Goal: Book appointment/travel/reservation

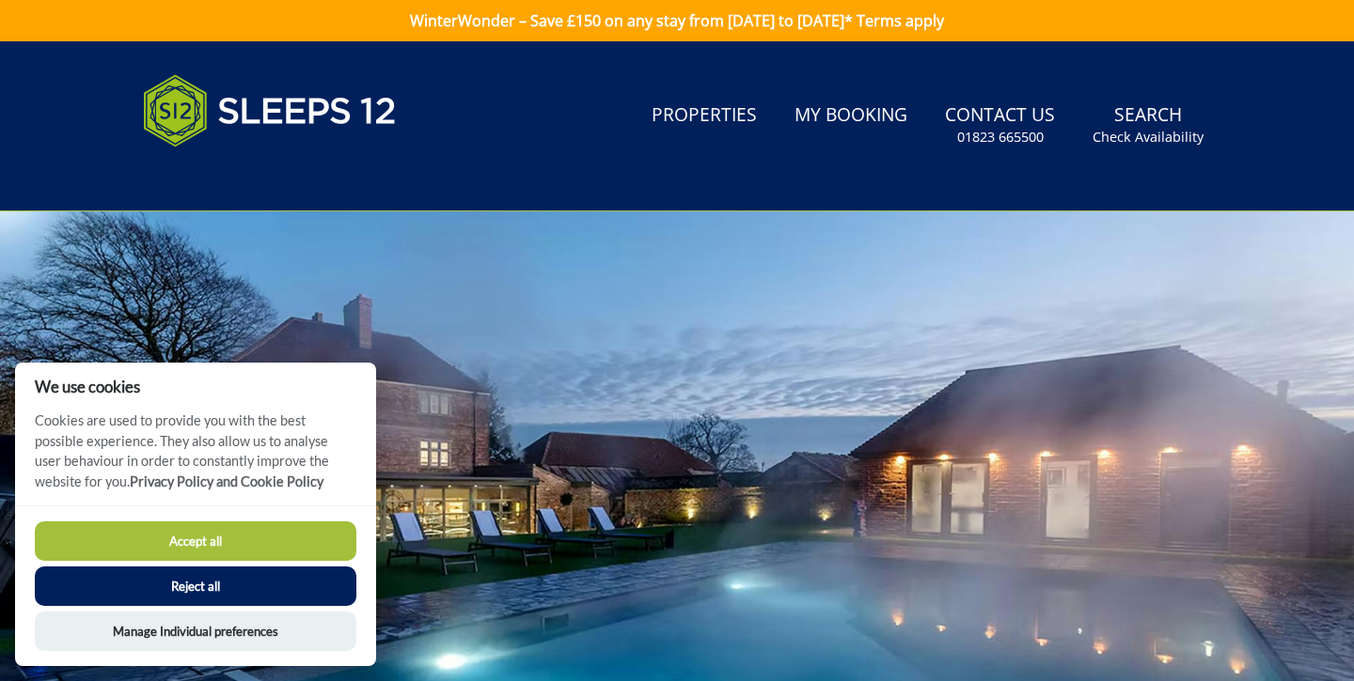
click at [204, 592] on button "Reject all" at bounding box center [195, 586] width 321 height 39
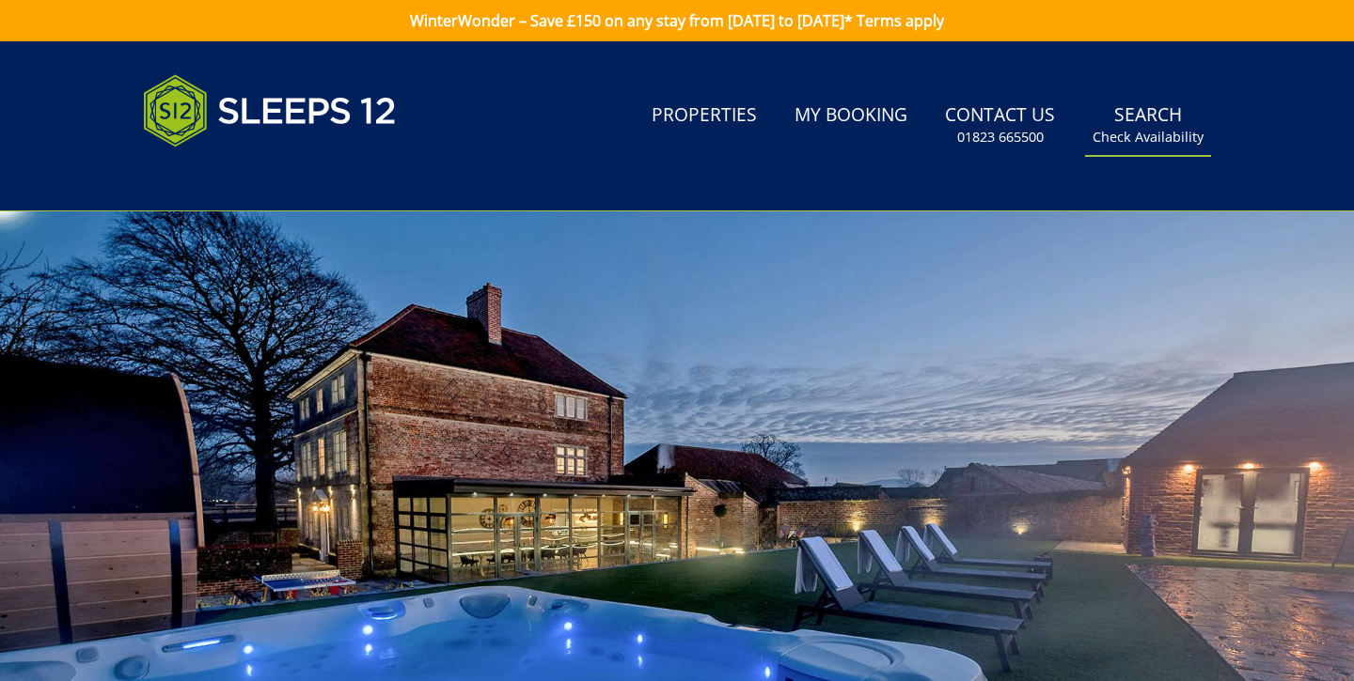
click at [1155, 117] on link "Search Check Availability" at bounding box center [1148, 125] width 126 height 61
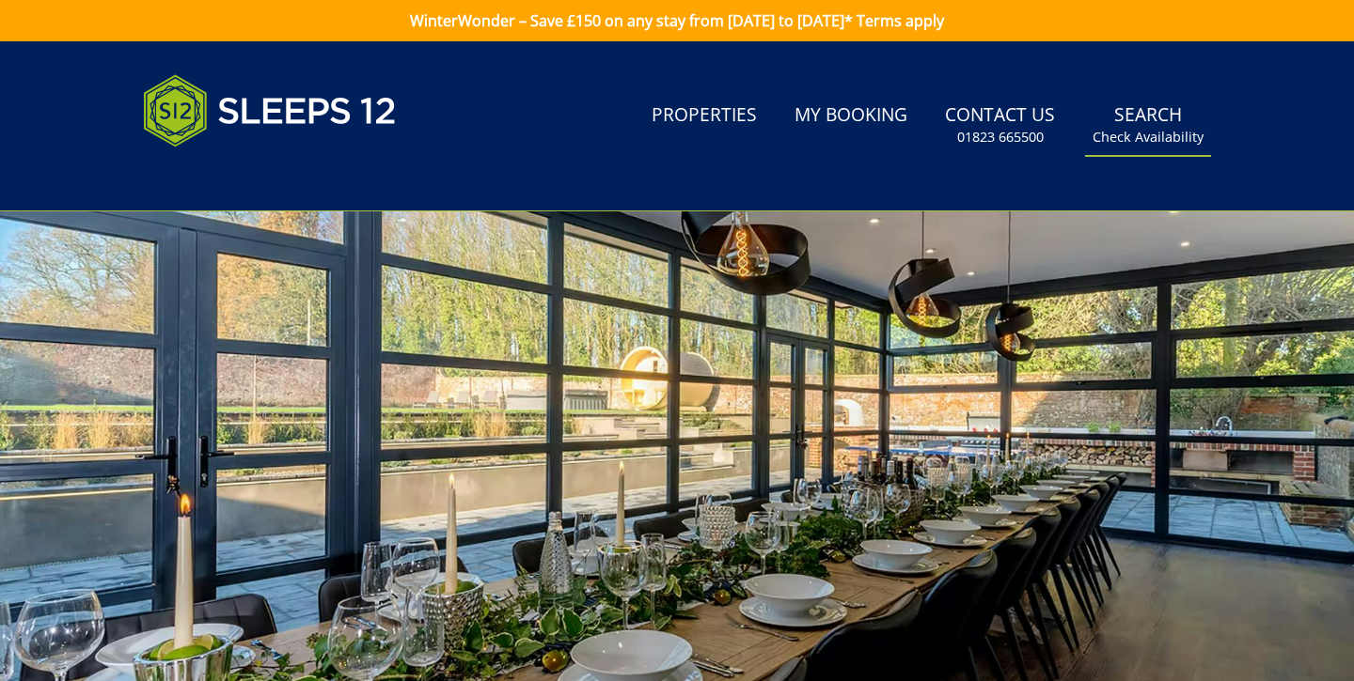
click at [1155, 117] on link "Search Check Availability" at bounding box center [1148, 125] width 126 height 61
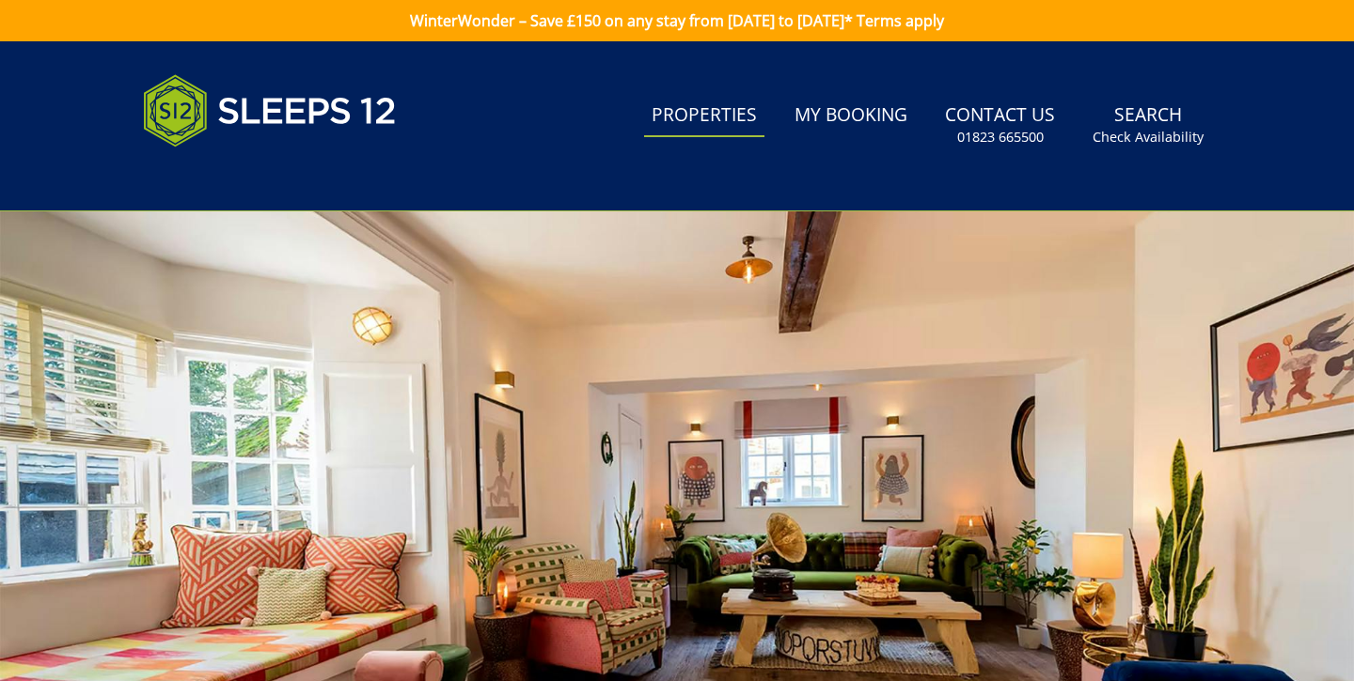
click at [722, 117] on link "Properties" at bounding box center [704, 116] width 120 height 42
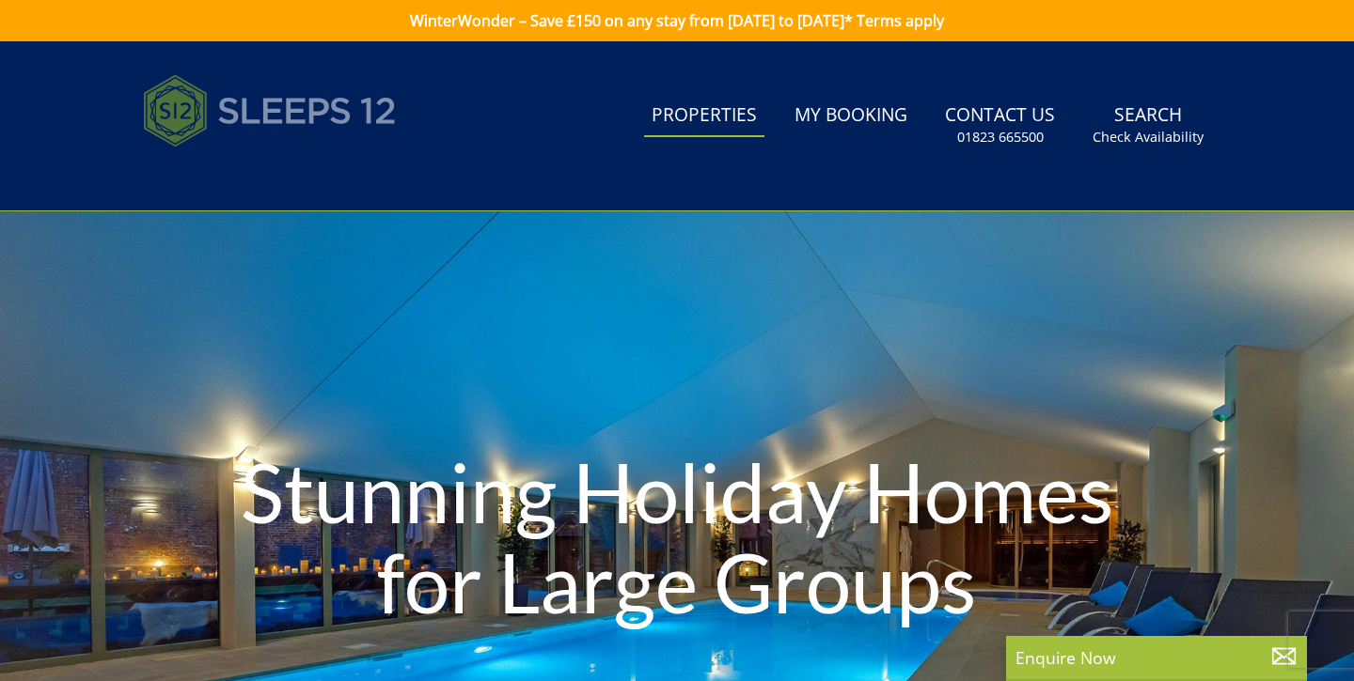
click at [271, 106] on img at bounding box center [270, 111] width 254 height 94
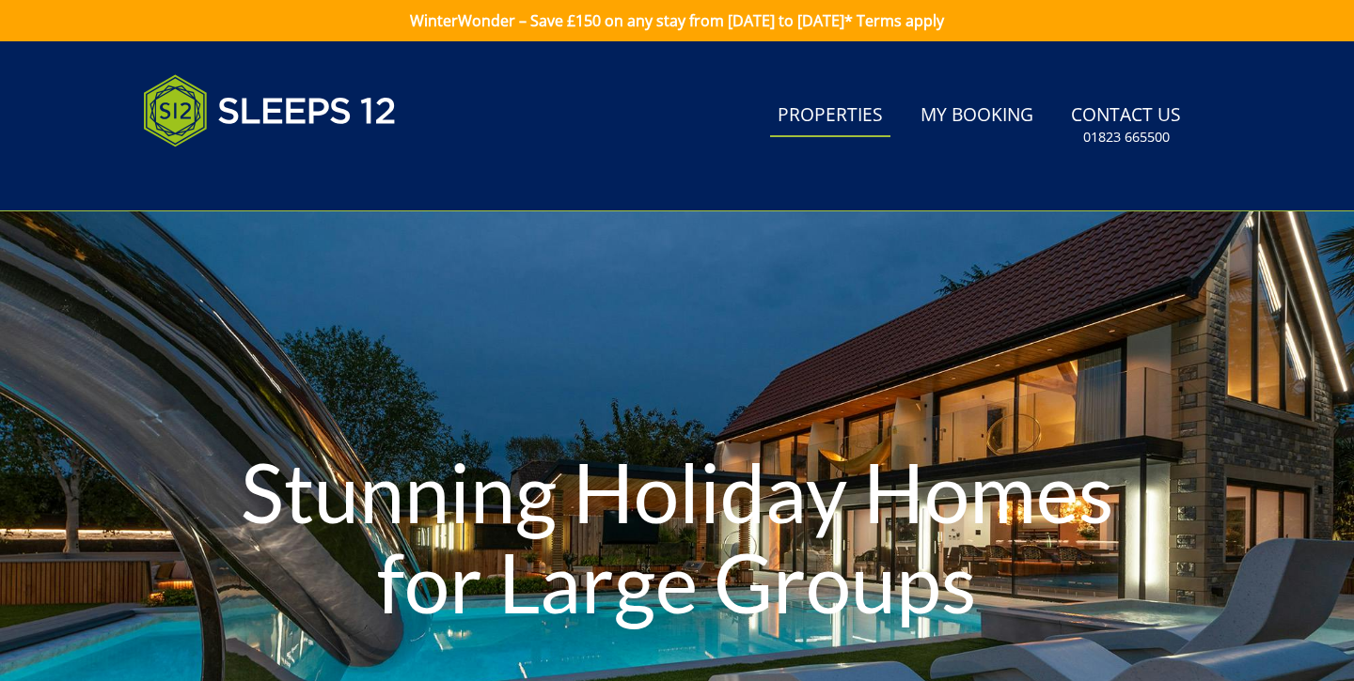
click at [834, 122] on link "Properties" at bounding box center [830, 116] width 120 height 42
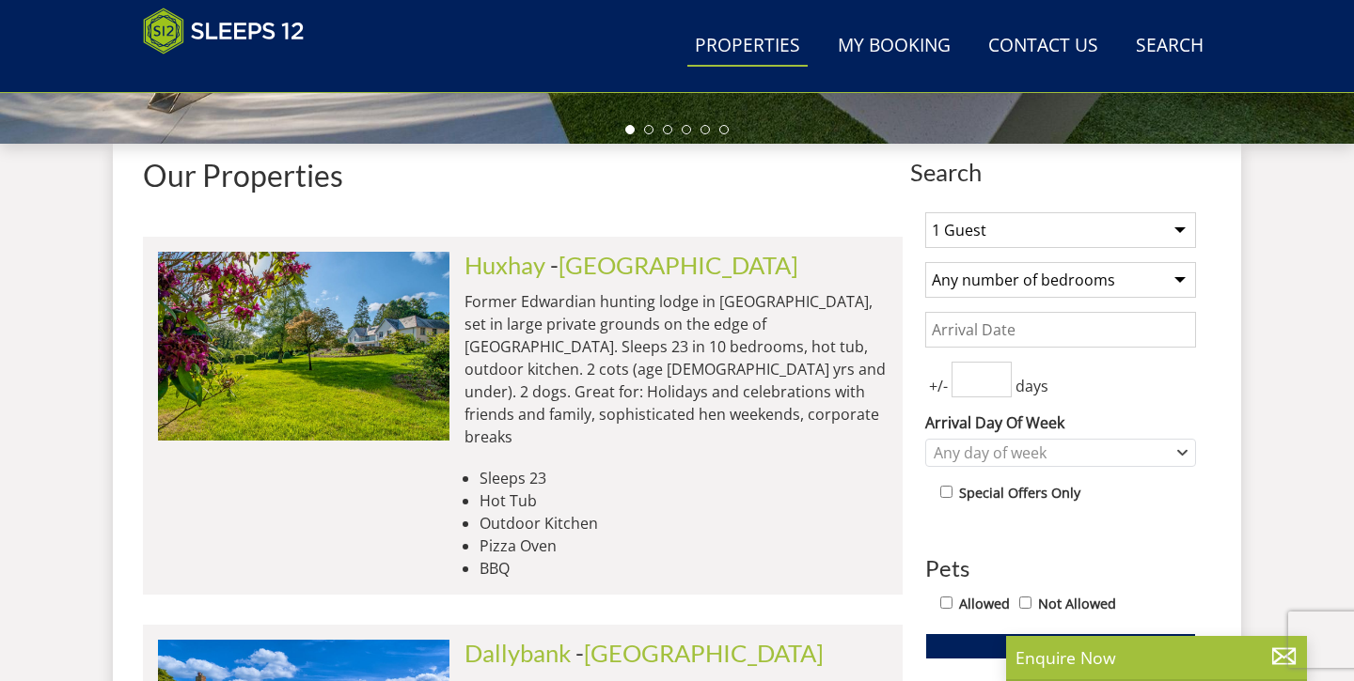
scroll to position [661, 0]
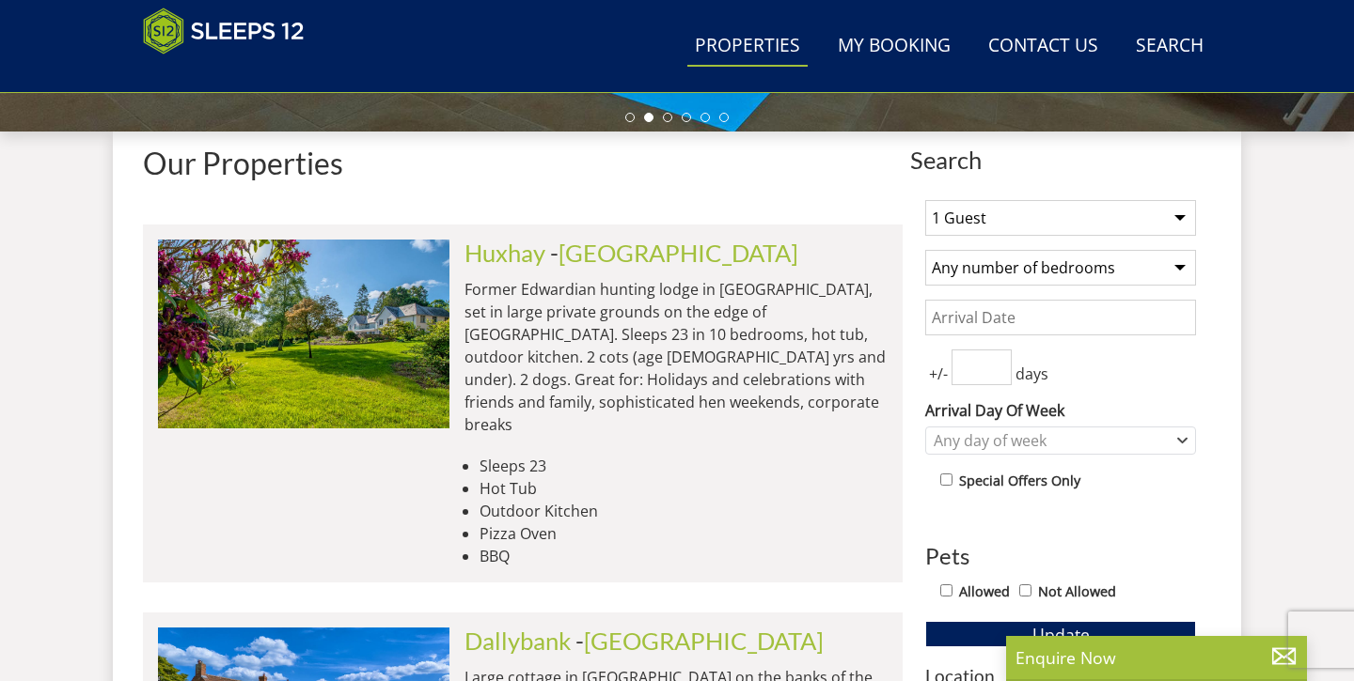
select select "20"
click at [1005, 319] on input "Date" at bounding box center [1060, 318] width 271 height 36
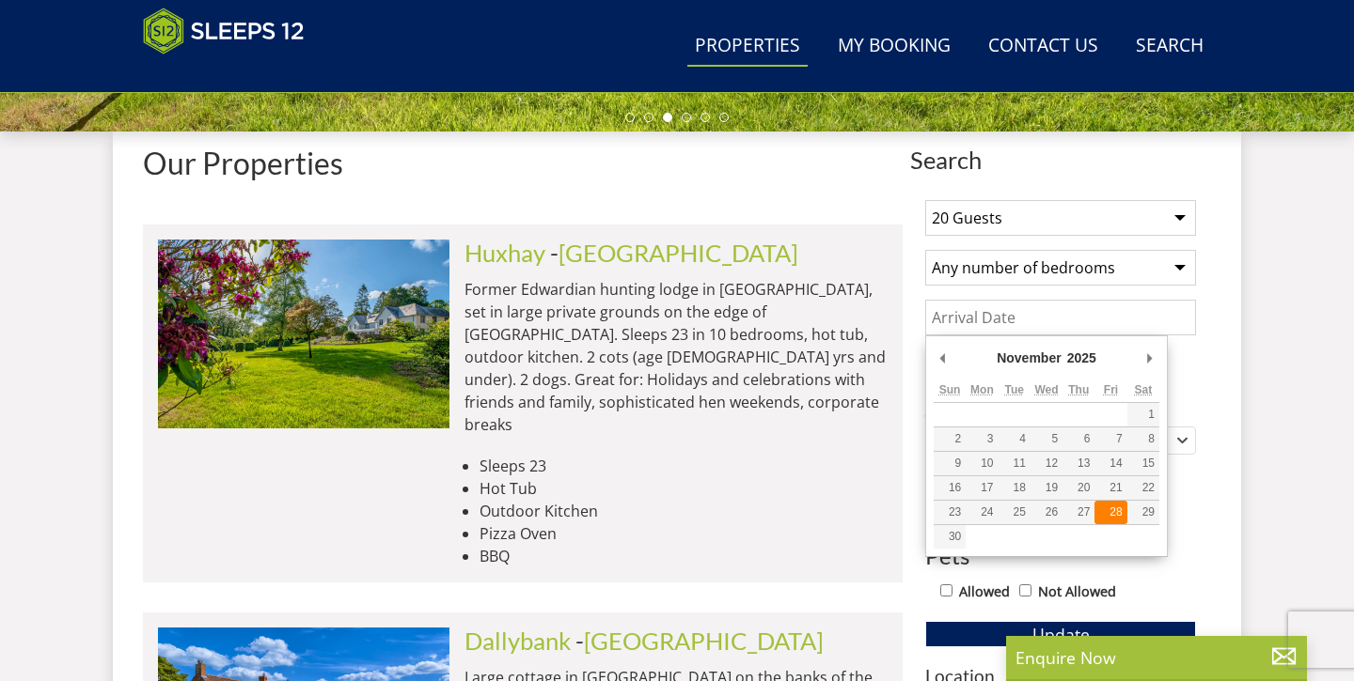
type input "28/11/2025"
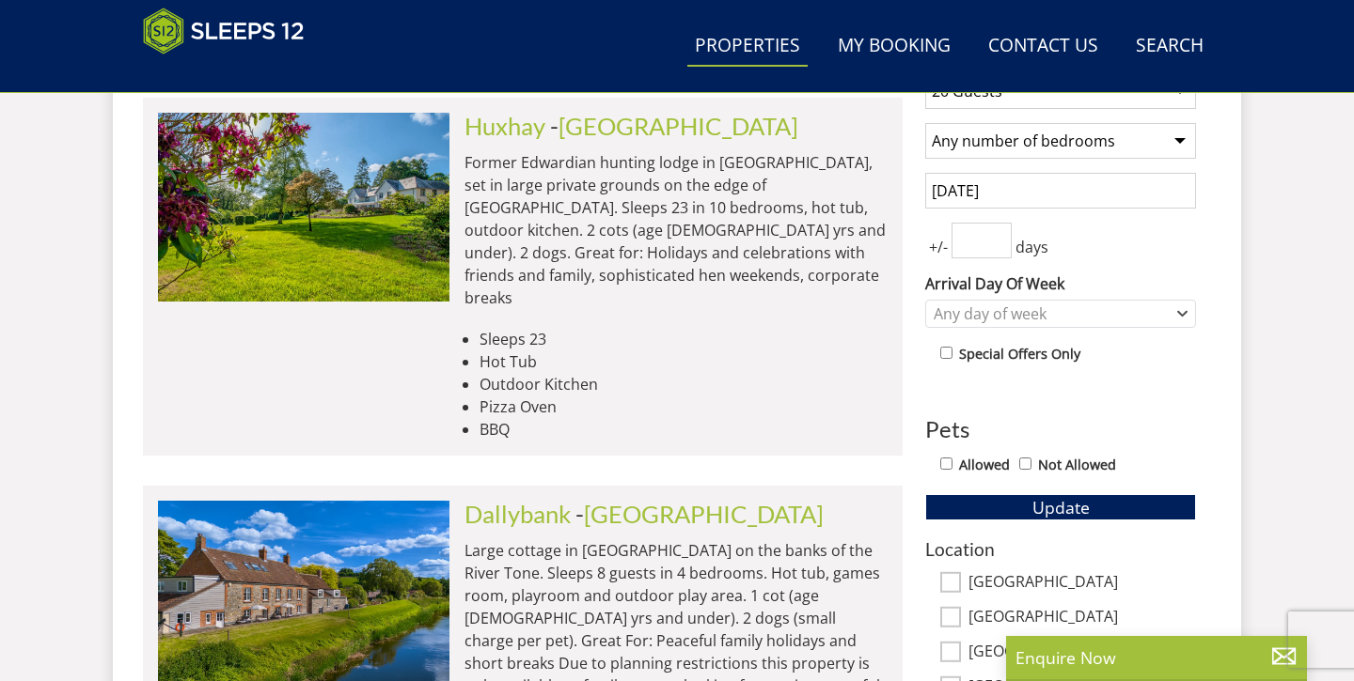
scroll to position [788, 0]
click at [1183, 312] on icon "Combobox" at bounding box center [1182, 313] width 10 height 11
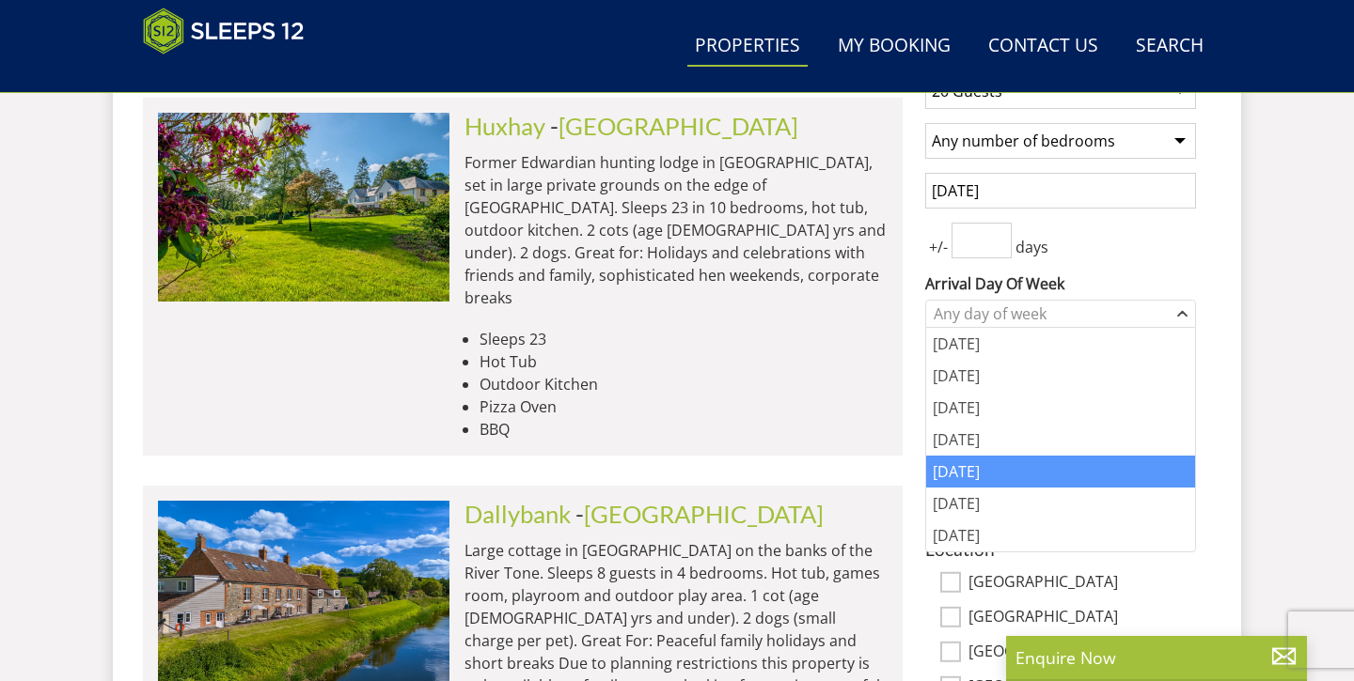
click at [994, 467] on div "Friday" at bounding box center [1060, 472] width 269 height 32
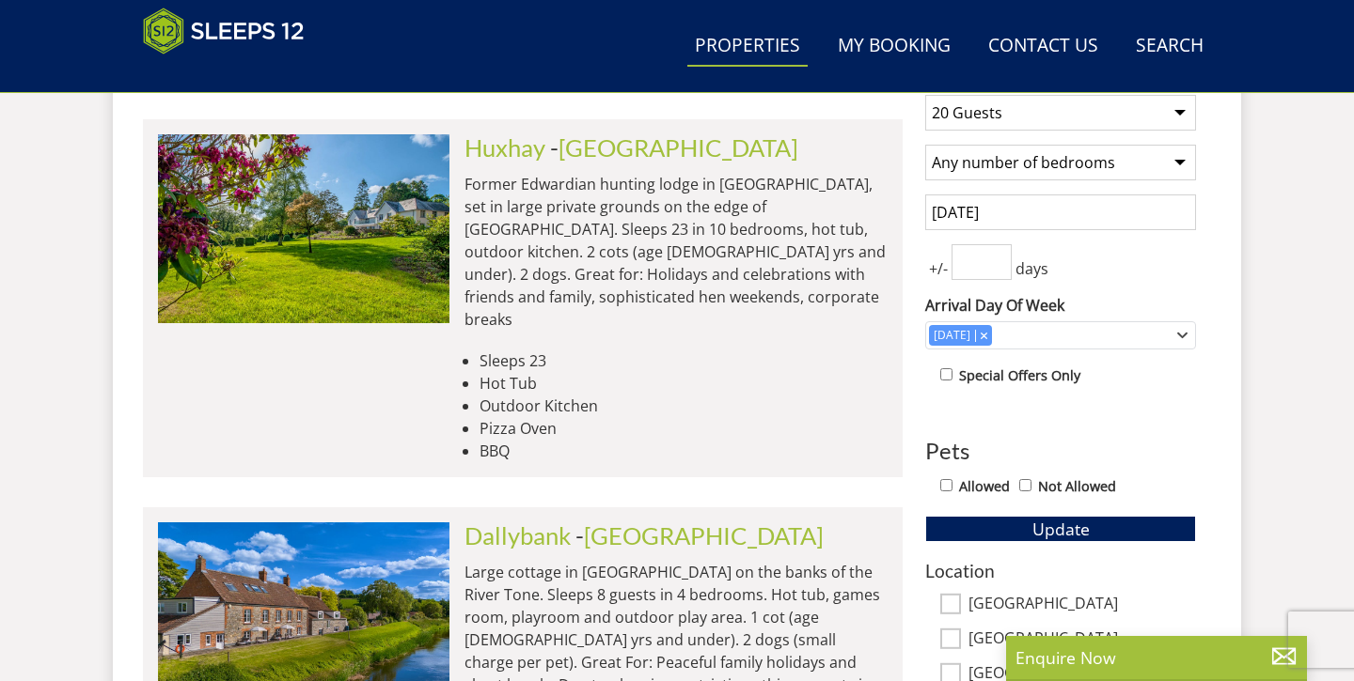
scroll to position [767, 0]
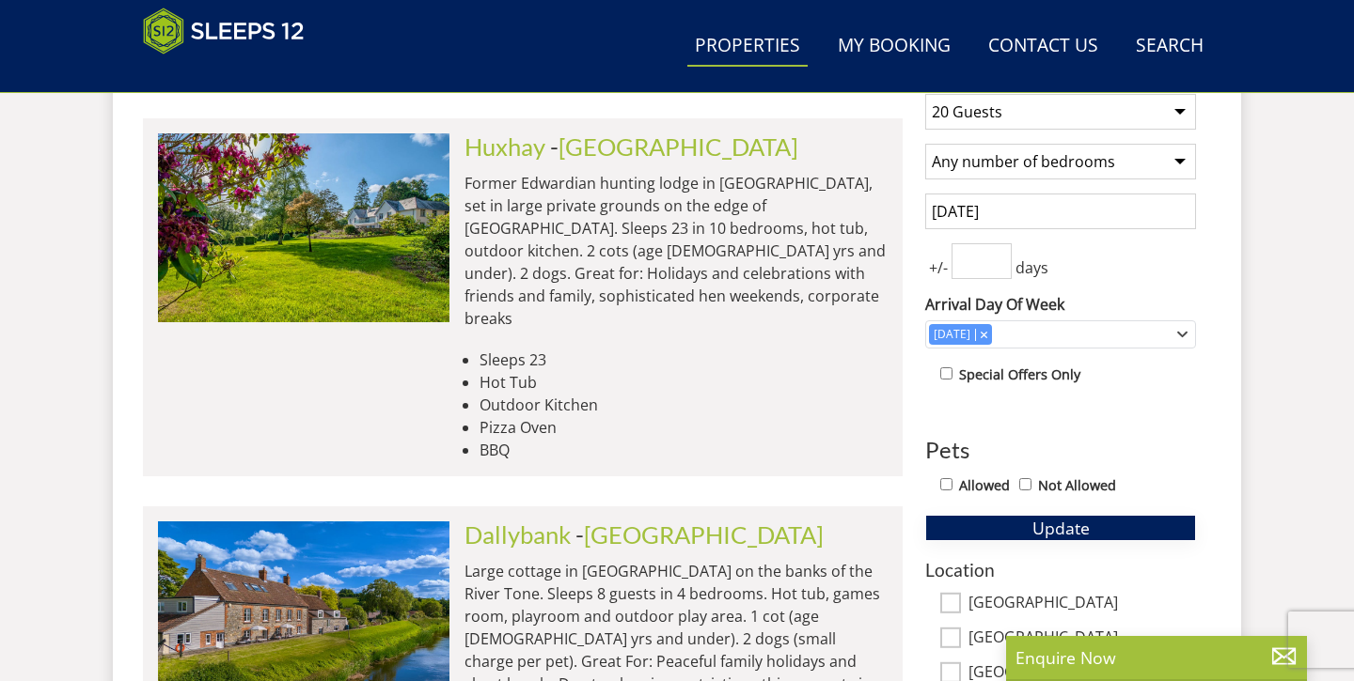
click at [1070, 528] on span "Update" at bounding box center [1060, 528] width 57 height 23
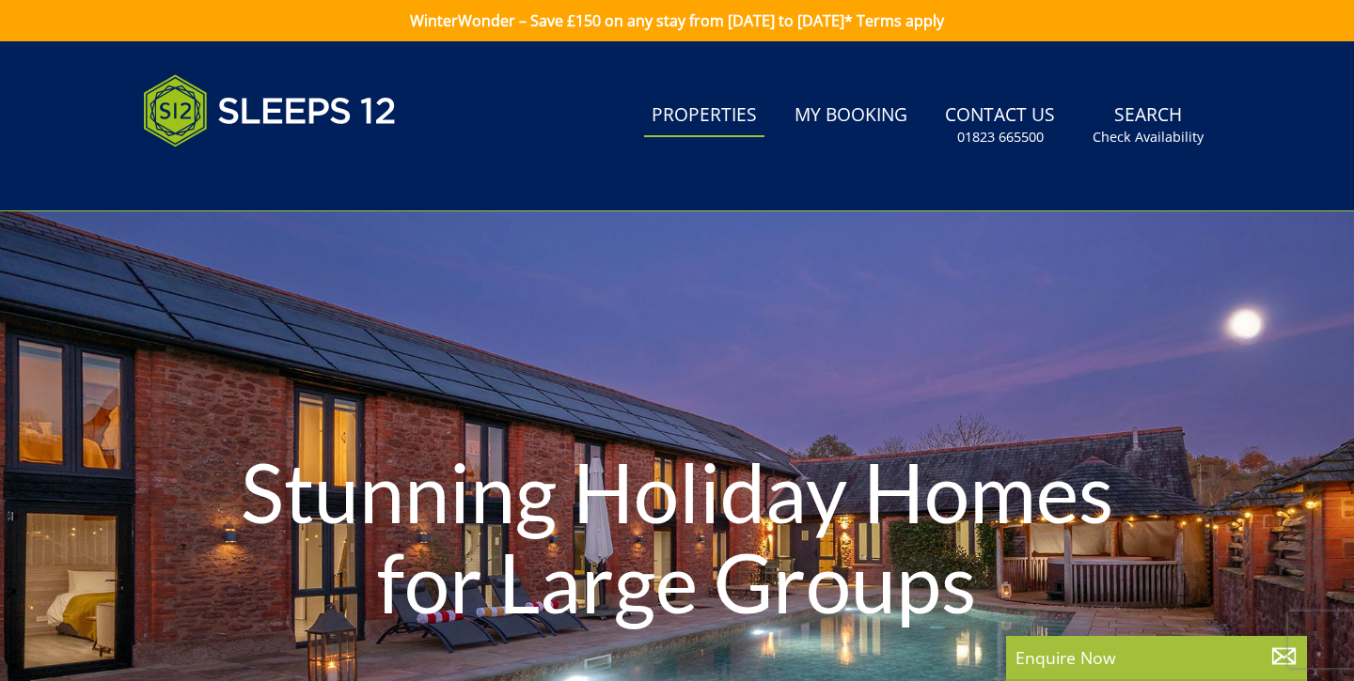
scroll to position [0, 0]
